Goal: Task Accomplishment & Management: Manage account settings

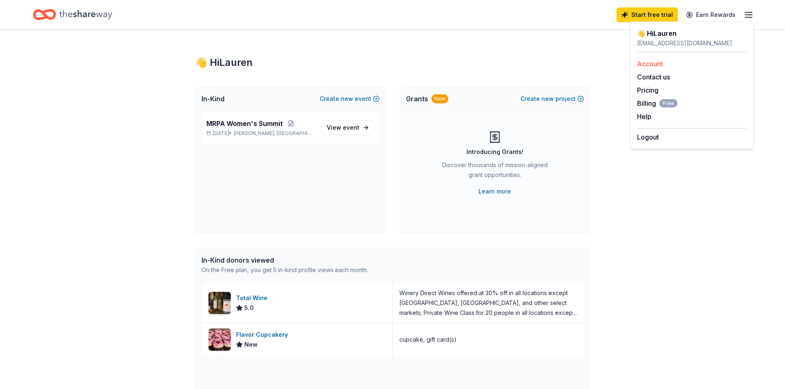
click at [655, 62] on link "Account" at bounding box center [650, 64] width 26 height 8
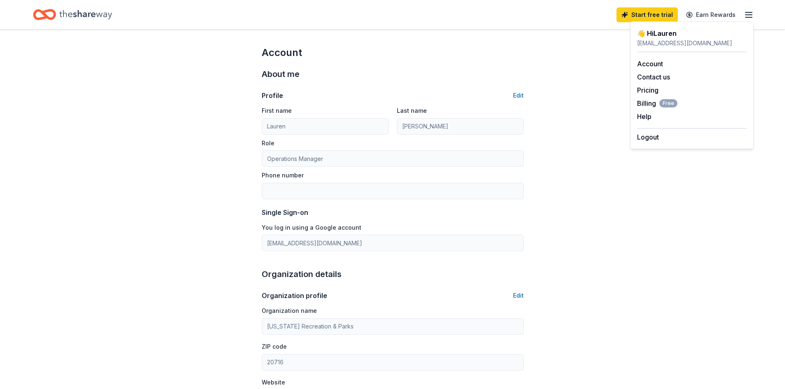
click at [169, 103] on div "Account About me Profile Edit First name [PERSON_NAME] Last name [PERSON_NAME] …" at bounding box center [392, 385] width 785 height 710
click at [746, 18] on icon "button" at bounding box center [749, 15] width 10 height 10
click at [656, 38] on div "[EMAIL_ADDRESS][DOMAIN_NAME]" at bounding box center [692, 43] width 110 height 10
click at [640, 35] on div "👋 Hi [PERSON_NAME]" at bounding box center [692, 33] width 110 height 10
click at [649, 43] on div "[EMAIL_ADDRESS][DOMAIN_NAME]" at bounding box center [692, 43] width 110 height 10
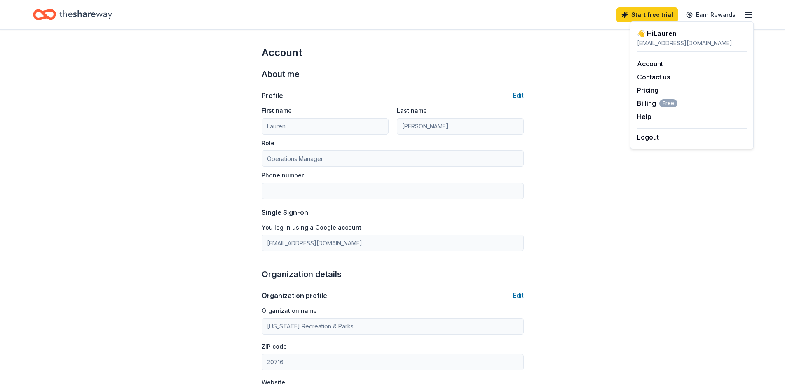
click at [557, 211] on div "Account About me Profile Edit First name [PERSON_NAME] Last name [PERSON_NAME] …" at bounding box center [392, 385] width 785 height 710
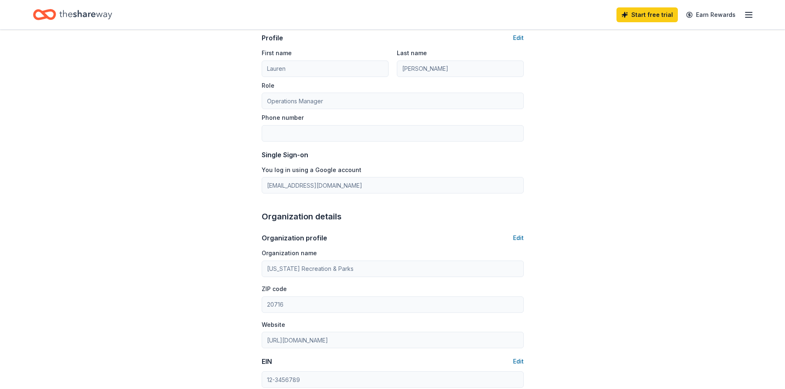
scroll to position [55, 0]
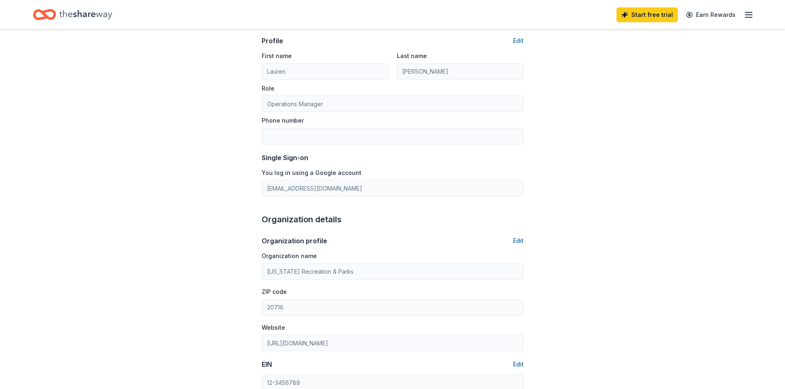
click at [751, 16] on icon "button" at bounding box center [749, 15] width 10 height 10
click at [651, 139] on button "Logout" at bounding box center [648, 137] width 22 height 10
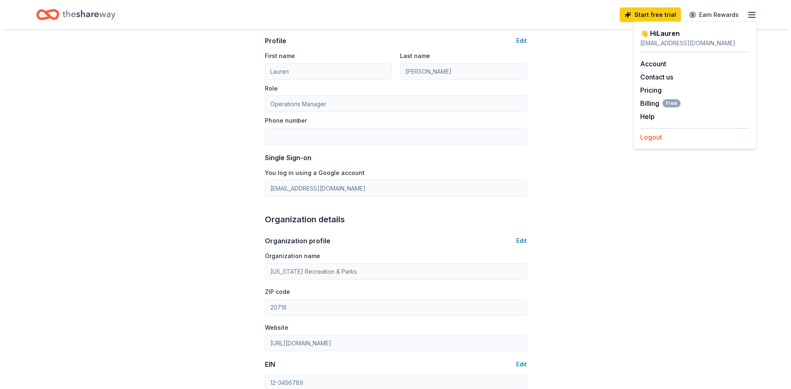
scroll to position [0, 0]
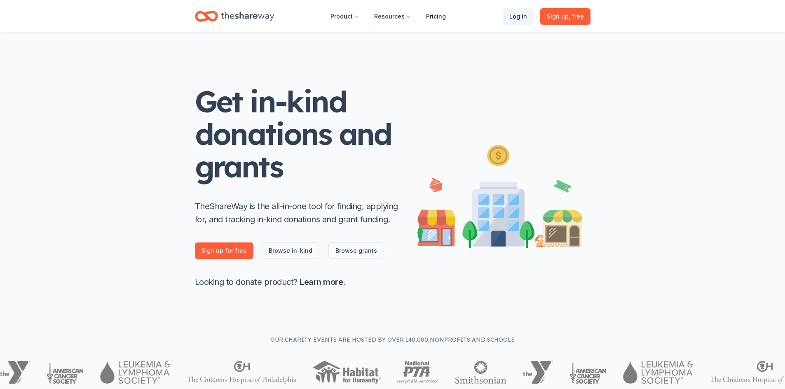
click at [528, 17] on link "Log in" at bounding box center [518, 16] width 31 height 16
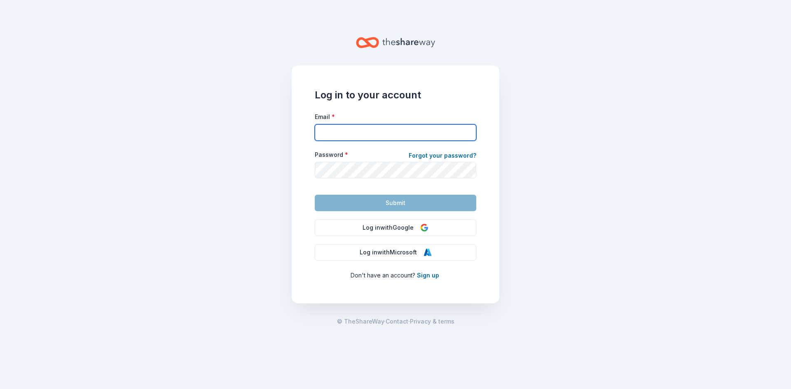
click at [373, 136] on input "Email *" at bounding box center [396, 132] width 162 height 16
type input "[EMAIL_ADDRESS][DOMAIN_NAME]"
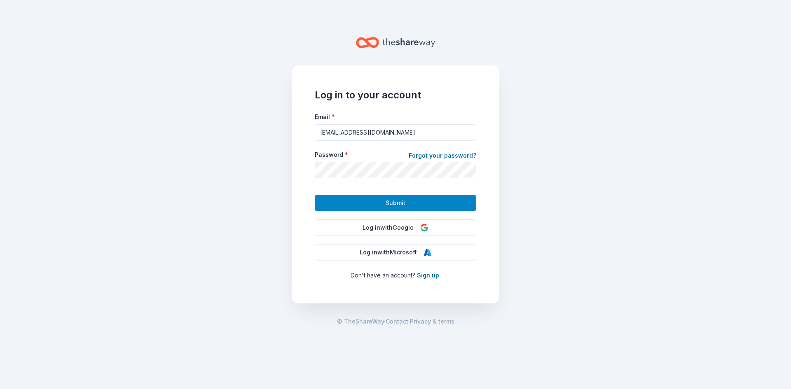
click at [396, 201] on span "Submit" at bounding box center [396, 203] width 20 height 10
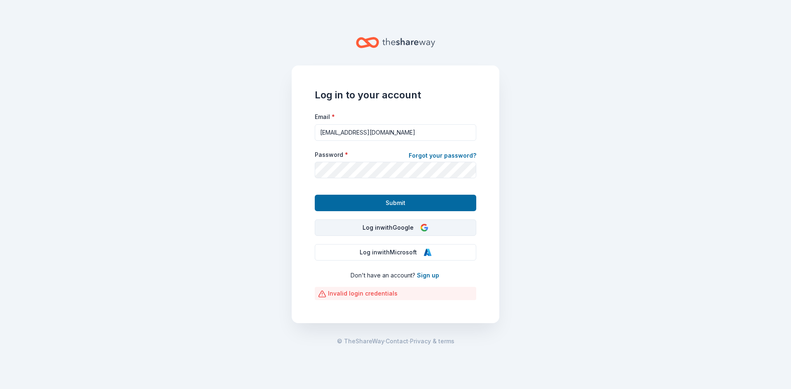
click at [405, 230] on button "Log in with Google" at bounding box center [396, 228] width 162 height 16
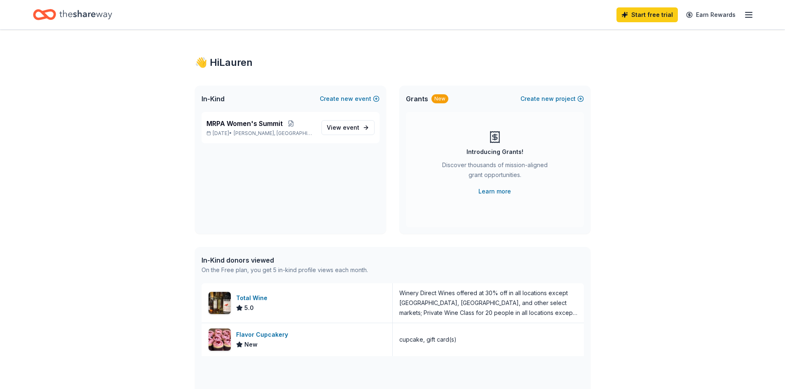
click at [751, 16] on icon "button" at bounding box center [749, 15] width 10 height 10
click at [648, 87] on link "Pricing" at bounding box center [647, 90] width 21 height 8
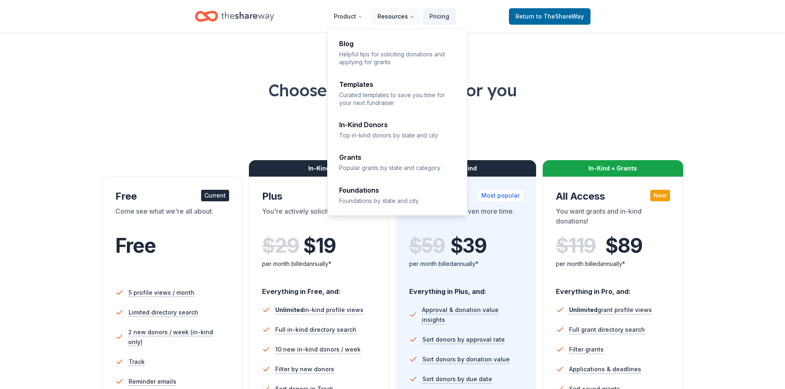
click at [403, 18] on button "Resources" at bounding box center [396, 16] width 50 height 16
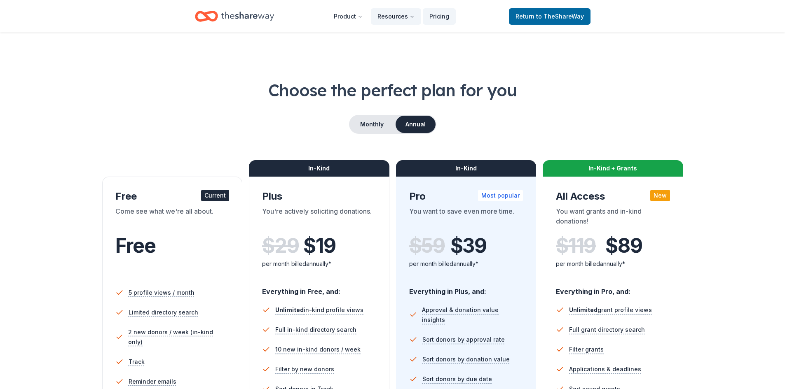
click at [403, 18] on button "Resources" at bounding box center [396, 16] width 50 height 16
click at [550, 18] on span "to TheShareWay" at bounding box center [560, 16] width 48 height 7
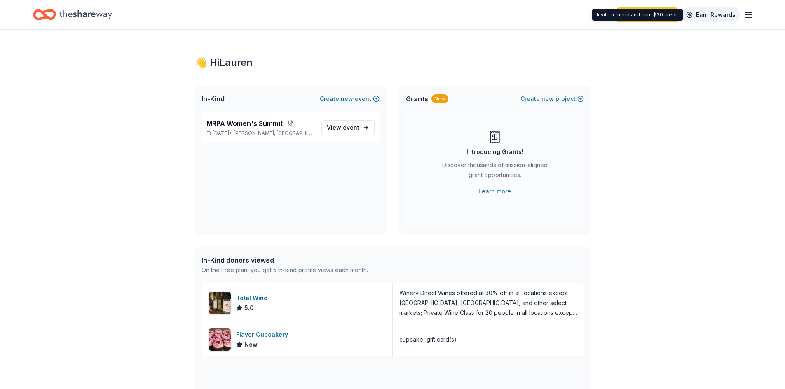
click at [717, 14] on link "Earn Rewards" at bounding box center [710, 14] width 59 height 15
